Goal: Transaction & Acquisition: Obtain resource

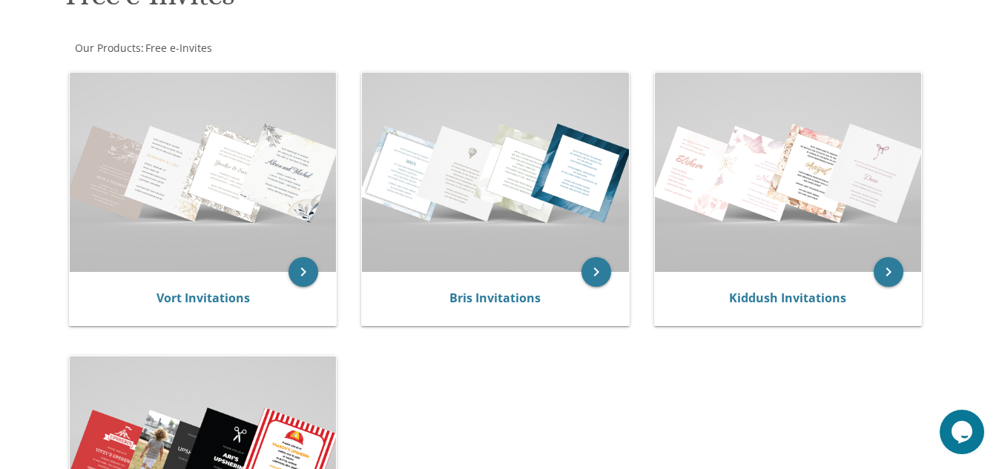
scroll to position [265, 0]
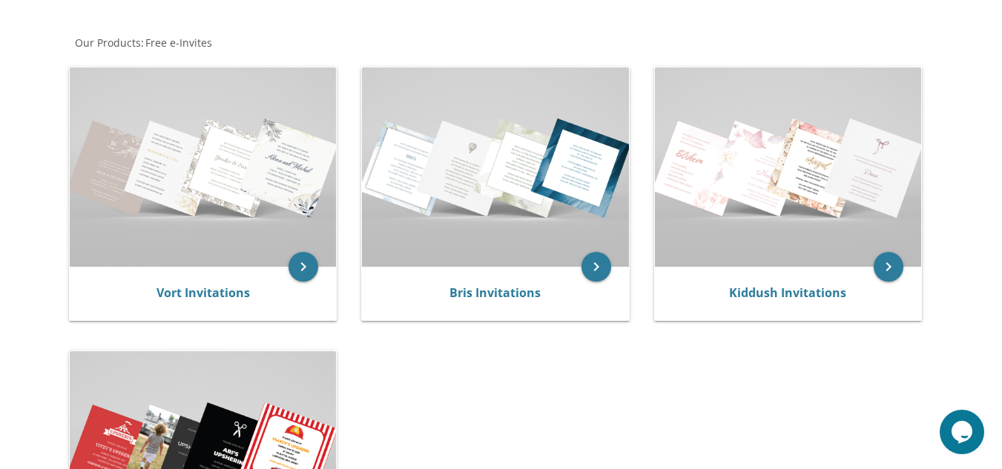
click at [519, 208] on img at bounding box center [495, 166] width 266 height 199
click at [600, 268] on icon "keyboard_arrow_right" at bounding box center [596, 267] width 30 height 30
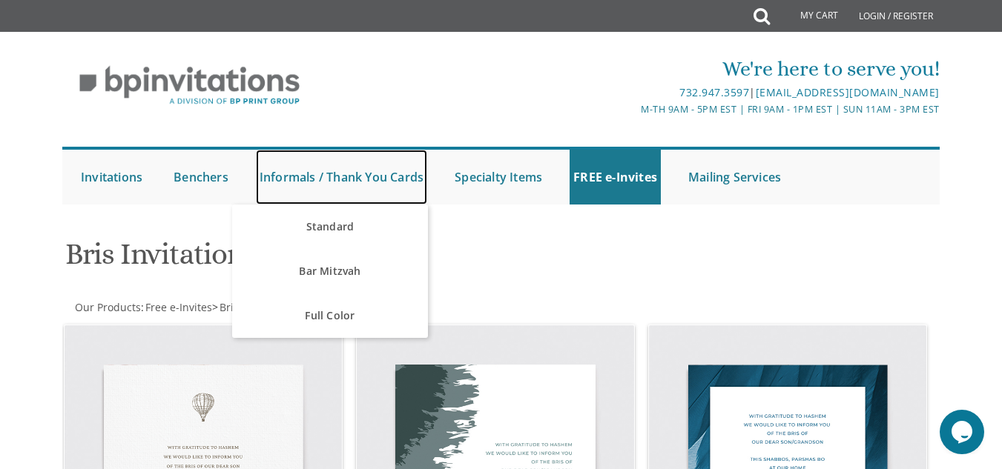
click at [337, 182] on link "Informals / Thank You Cards" at bounding box center [341, 177] width 171 height 55
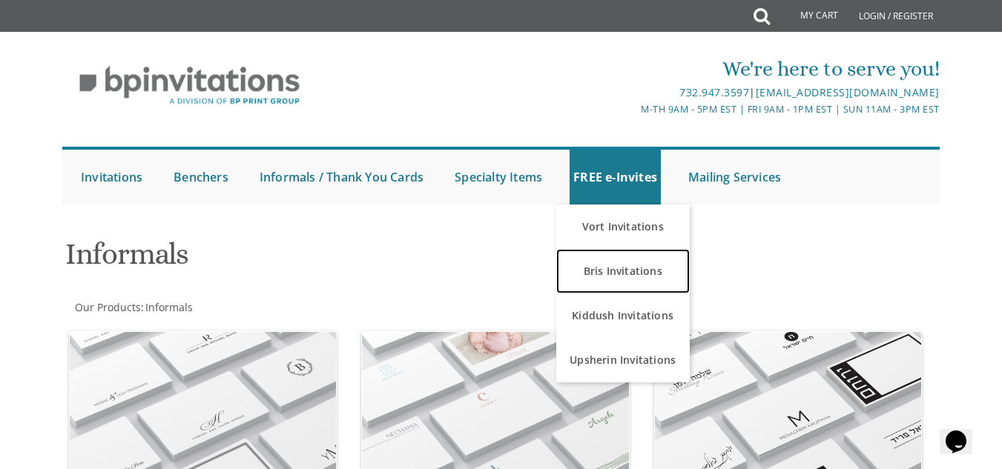
click at [626, 277] on link "Bris Invitations" at bounding box center [622, 271] width 133 height 44
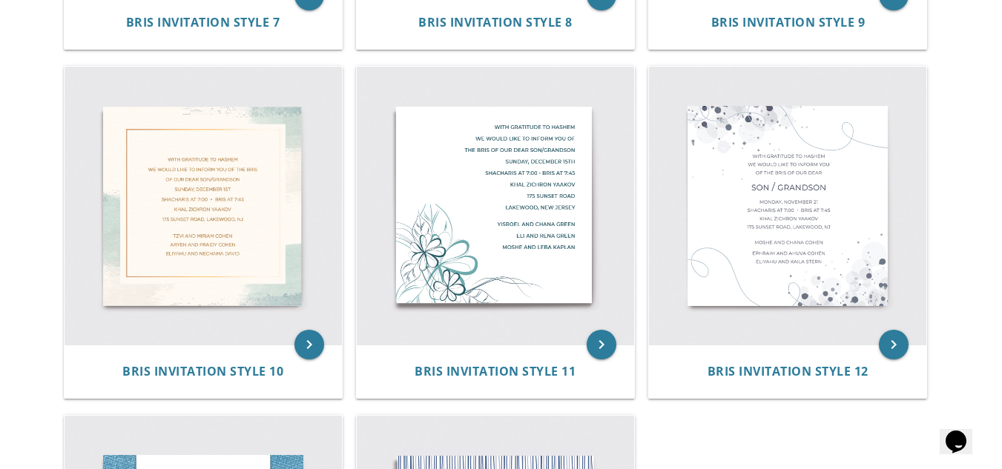
scroll to position [1312, 0]
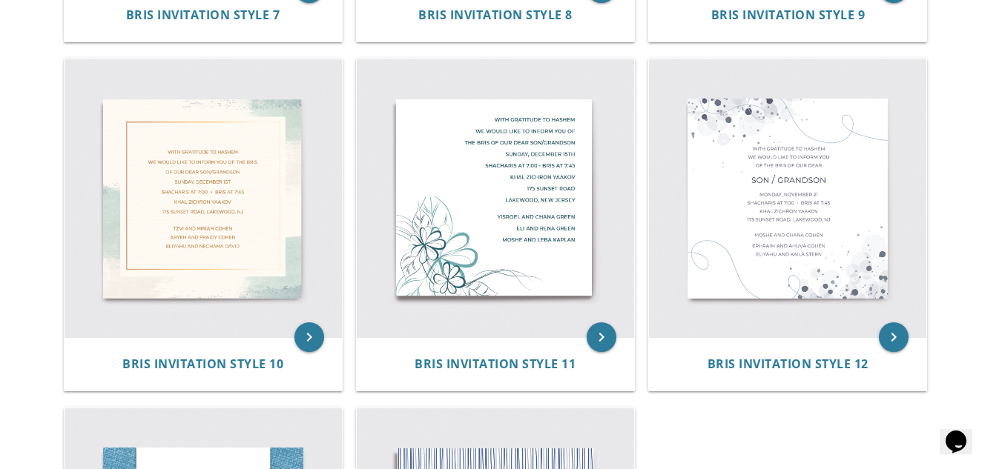
click at [550, 232] on img at bounding box center [495, 197] width 277 height 277
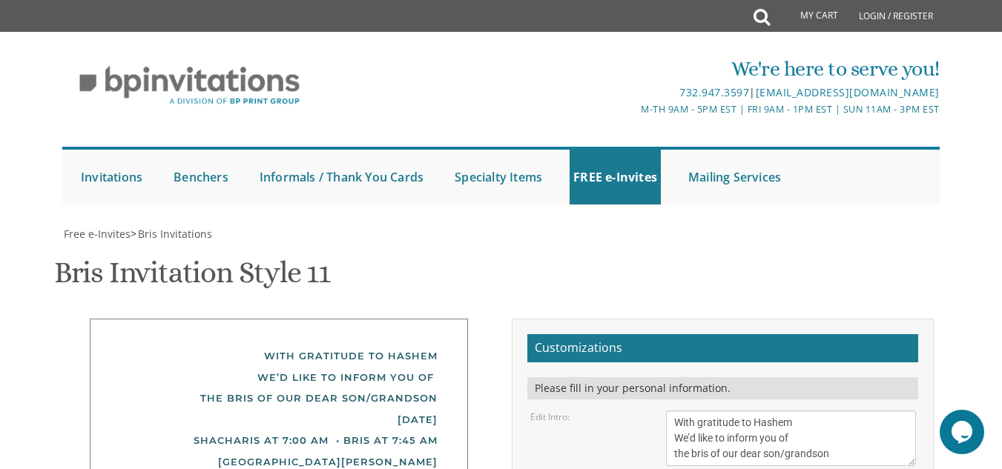
scroll to position [178, 0]
click at [738, 411] on textarea "With gratitude to Hashem We’d like to inform you of the bris of our dear son/gr…" at bounding box center [790, 439] width 249 height 56
click at [794, 411] on textarea "With gratitude to Hashem We’d like to inform you of the bris of our dear son/gr…" at bounding box center [790, 439] width 249 height 56
click at [696, 411] on textarea "With gratitude to Hashem We’d like to inform you of the bris of our dear son/gr…" at bounding box center [790, 439] width 249 height 56
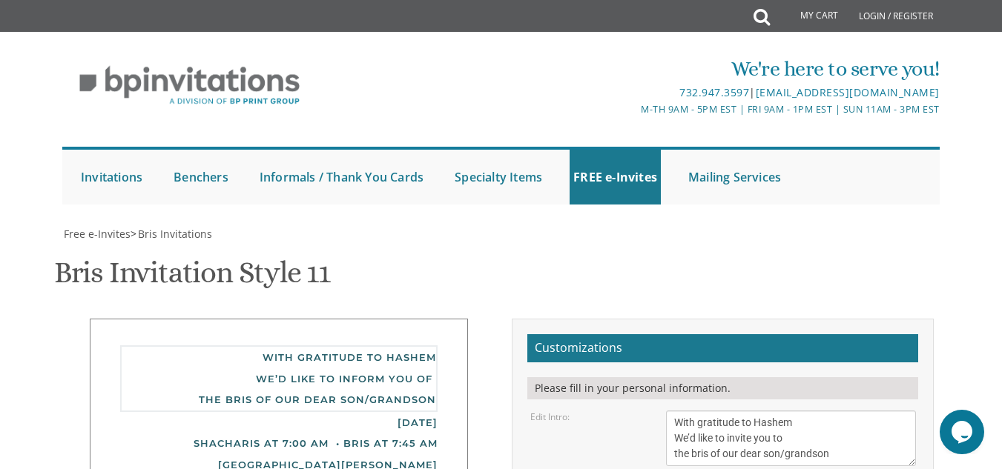
click at [696, 411] on textarea "With gratitude to Hashem We’d like to inform you of the bris of our dear son/gr…" at bounding box center [790, 439] width 249 height 56
drag, startPoint x: 880, startPoint y: 279, endPoint x: 831, endPoint y: 280, distance: 48.9
click at [831, 411] on textarea "With gratitude to Hashem We’d like to inform you of the bris of our dear son/gr…" at bounding box center [790, 439] width 249 height 56
type textarea "With gratitude to Hashem We’d like to invite you to the shalom zachor of our de…"
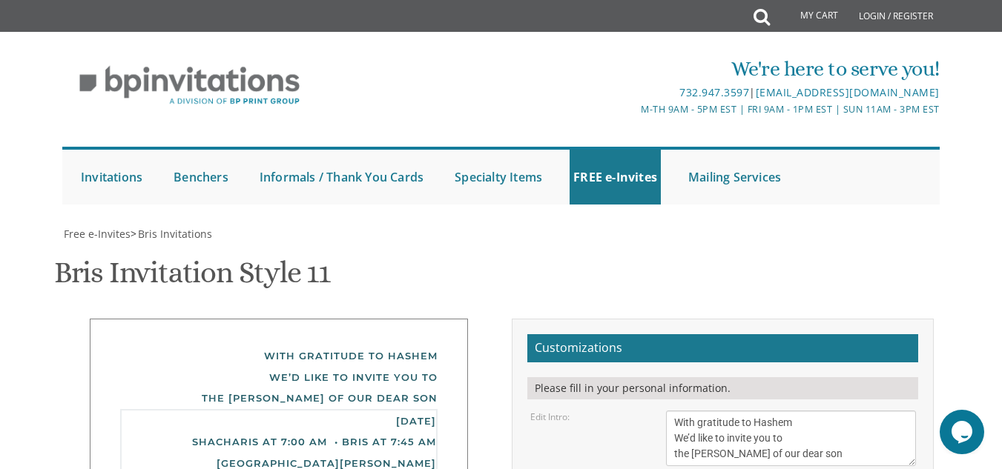
drag, startPoint x: 792, startPoint y: 282, endPoint x: 656, endPoint y: 283, distance: 135.7
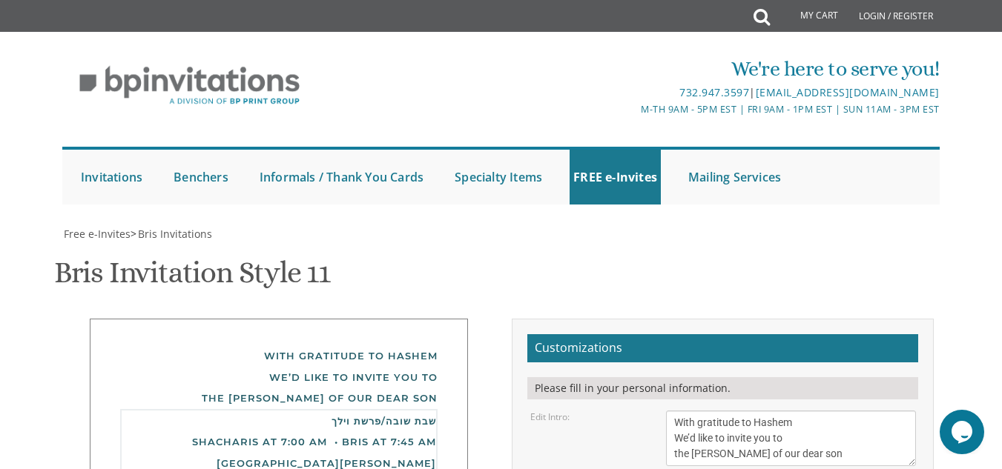
drag, startPoint x: 674, startPoint y: 297, endPoint x: 771, endPoint y: 321, distance: 100.2
type textarea "שבת שובה/ פרשת וילך 7 Harmony Drive Lakewood, New Jersey"
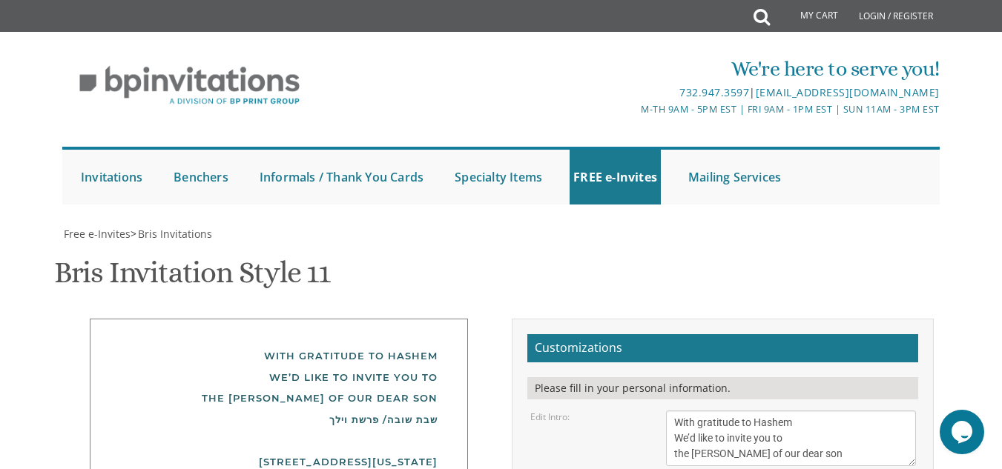
drag, startPoint x: 796, startPoint y: 382, endPoint x: 618, endPoint y: 388, distance: 178.0
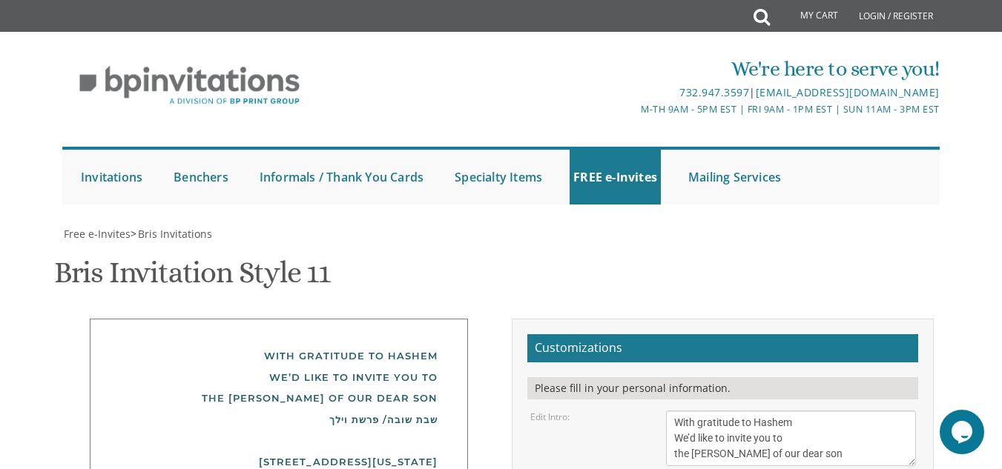
scroll to position [11, 0]
type textarea "Shlomo and Bash gaz"
drag, startPoint x: 802, startPoint y: 430, endPoint x: 649, endPoint y: 407, distance: 155.2
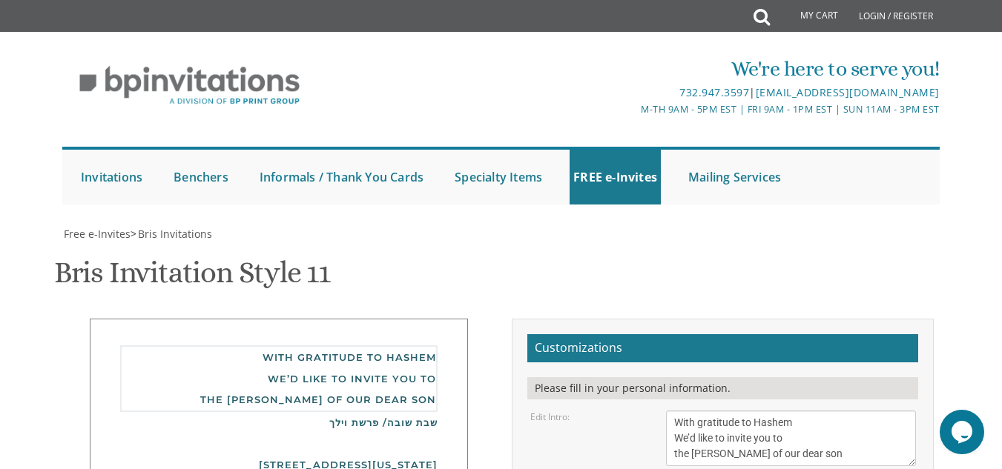
click at [675, 411] on textarea "With gratitude to Hashem We’d like to inform you of the bris of our dear son/gr…" at bounding box center [790, 439] width 249 height 56
type textarea "With gratitude to Hashem We’d like to invite you to the shalom zachor of our de…"
click at [634, 411] on div "Edit Intro: With gratitude to Hashem We’d like to inform you of the bris of our…" at bounding box center [722, 439] width 407 height 56
type textarea "שבת שובה/ פרשת וילך 7 Harmony Drive Lakewood, New Jersey"
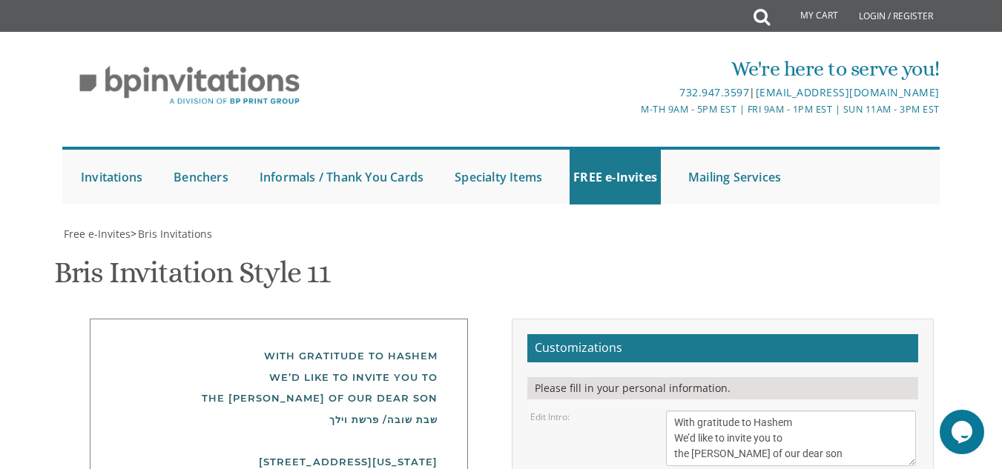
type input "Rivkygaz@gmail.com"
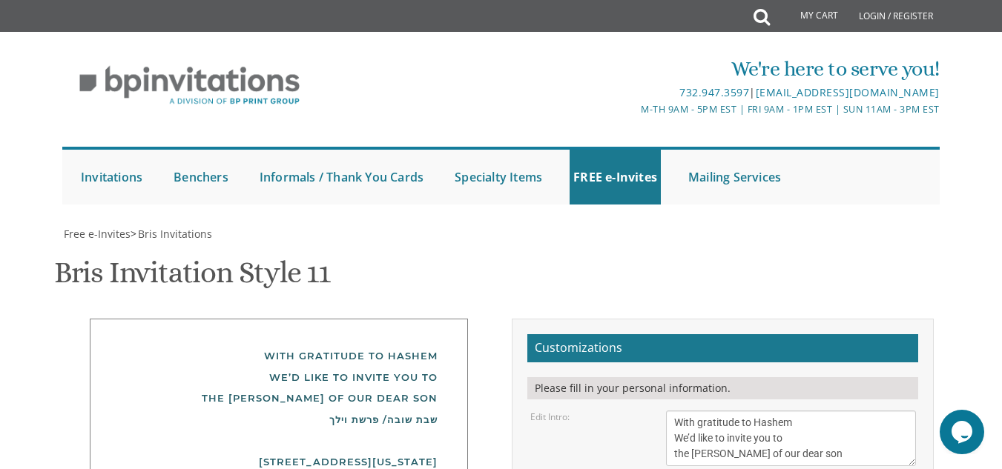
click at [675, 411] on textarea "With gratitude to Hashem We’d like to inform you of the bris of our dear son/gr…" at bounding box center [790, 439] width 249 height 56
click at [621, 411] on div "Edit Intro: With gratitude to Hashem We’d like to inform you of the bris of our…" at bounding box center [722, 439] width 407 height 56
click at [799, 411] on textarea "With gratitude to Hashem We’d like to inform you of the bris of our dear son/gr…" at bounding box center [790, 439] width 249 height 56
click at [795, 411] on textarea "With gratitude to Hashem We’d like to inform you of the bris of our dear son/gr…" at bounding box center [790, 439] width 249 height 56
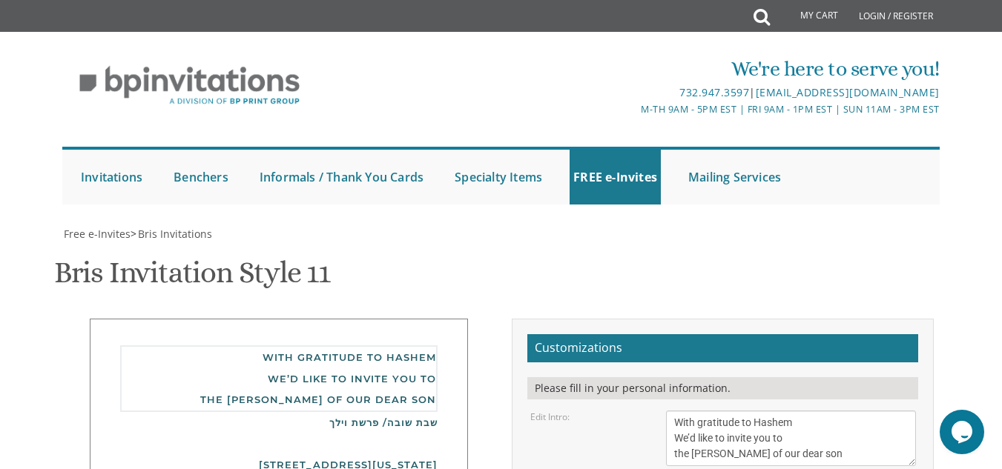
click at [672, 411] on textarea "With gratitude to Hashem We’d like to inform you of the bris of our dear son/gr…" at bounding box center [790, 439] width 249 height 56
click at [822, 411] on textarea "With gratitude to Hashem We’d like to inform you of the bris of our dear son/gr…" at bounding box center [790, 439] width 249 height 56
click at [810, 411] on textarea "With gratitude to Hashem We’d like to inform you of the bris of our dear son/gr…" at bounding box center [790, 439] width 249 height 56
click at [830, 411] on textarea "With gratitude to Hashem We’d like to inform you of the bris of our dear son/gr…" at bounding box center [790, 439] width 249 height 56
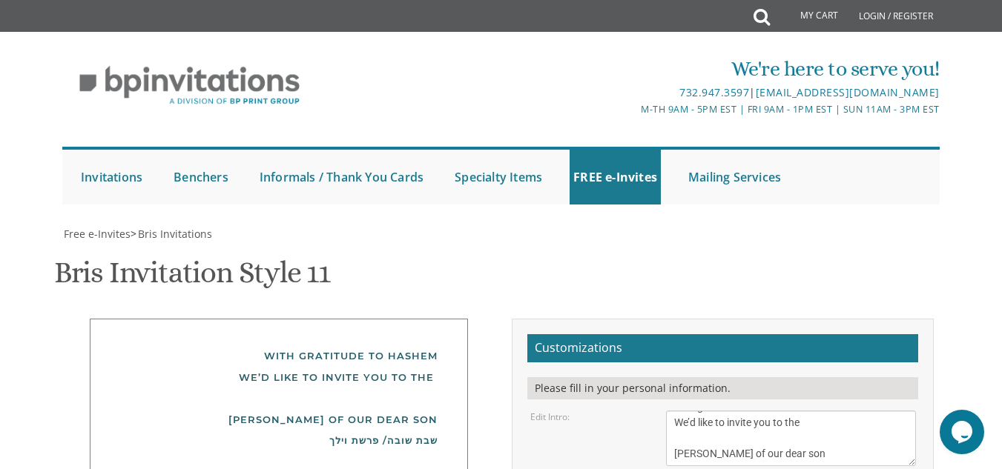
click at [665, 411] on div "With gratitude to Hashem We’d like to inform you of the bris of our dear son/gr…" at bounding box center [790, 439] width 271 height 56
click at [690, 411] on textarea "With gratitude to Hashem We’d like to inform you of the bris of our dear son/gr…" at bounding box center [790, 439] width 249 height 56
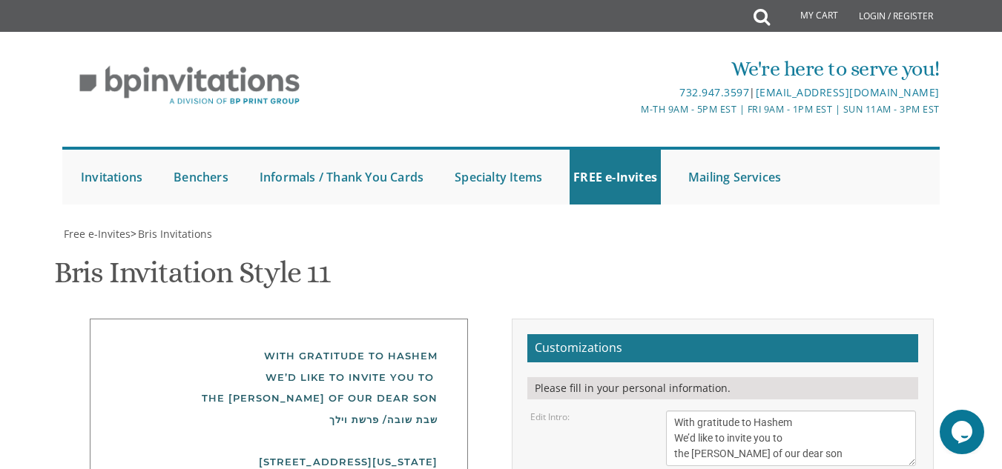
click at [586, 411] on div "Edit Intro: With gratitude to Hashem We’d like to inform you of the bris of our…" at bounding box center [722, 439] width 407 height 56
